Goal: Find specific page/section: Find specific page/section

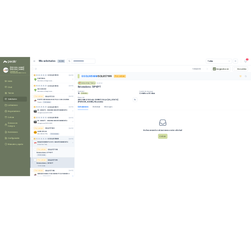
scroll to position [26, 0]
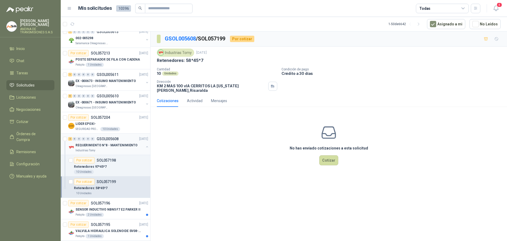
click at [106, 139] on p "GSOL005608" at bounding box center [108, 139] width 22 height 4
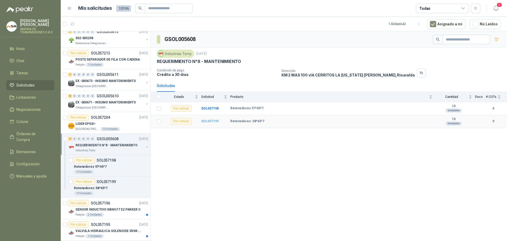
click at [206, 122] on b "SOL057199" at bounding box center [209, 121] width 17 height 4
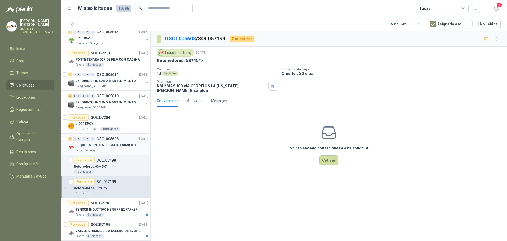
click at [113, 138] on p "GSOL005608" at bounding box center [108, 139] width 22 height 4
